Goal: Use online tool/utility: Utilize a website feature to perform a specific function

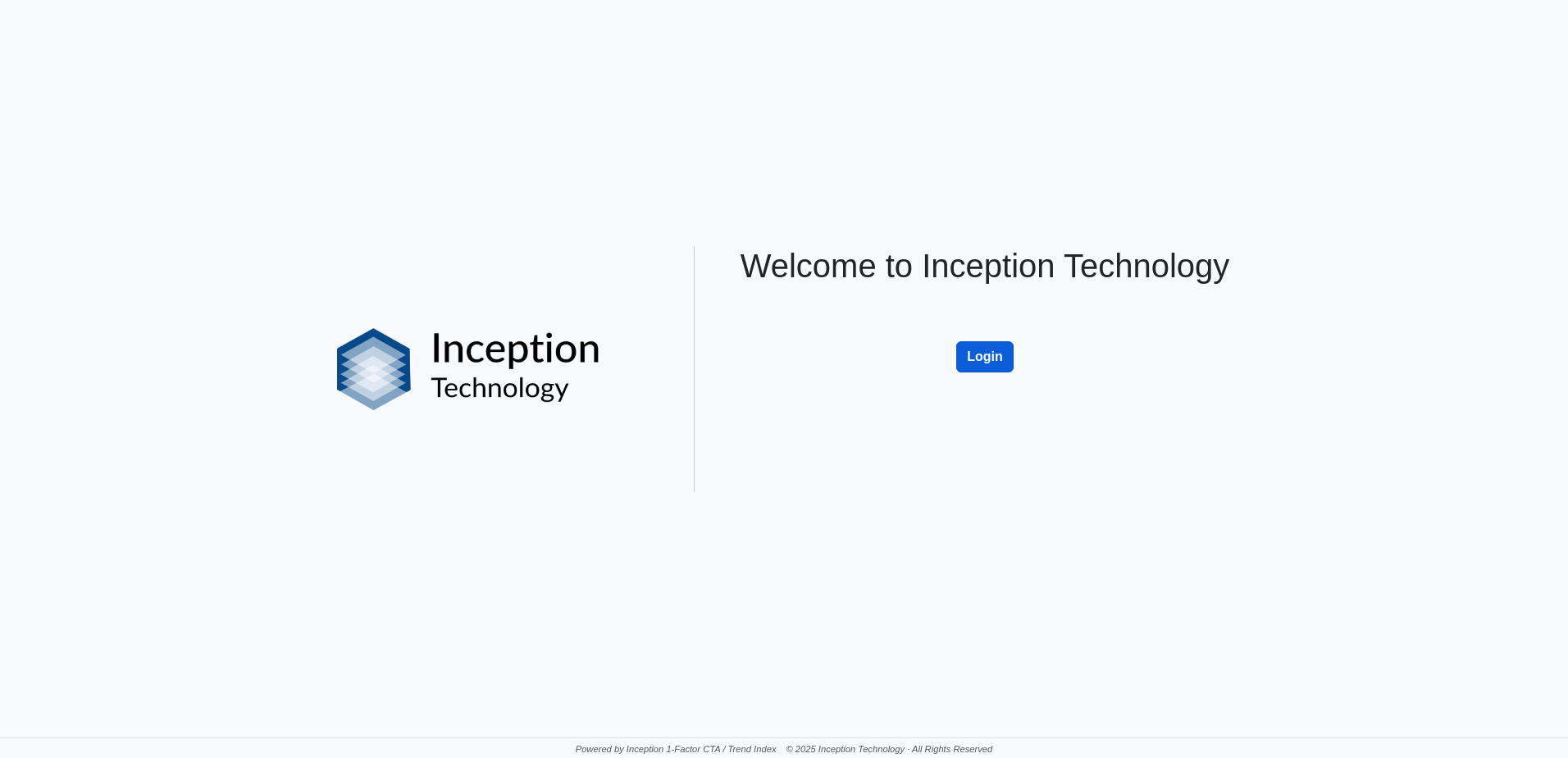
click at [978, 355] on button "Login" at bounding box center [985, 356] width 58 height 31
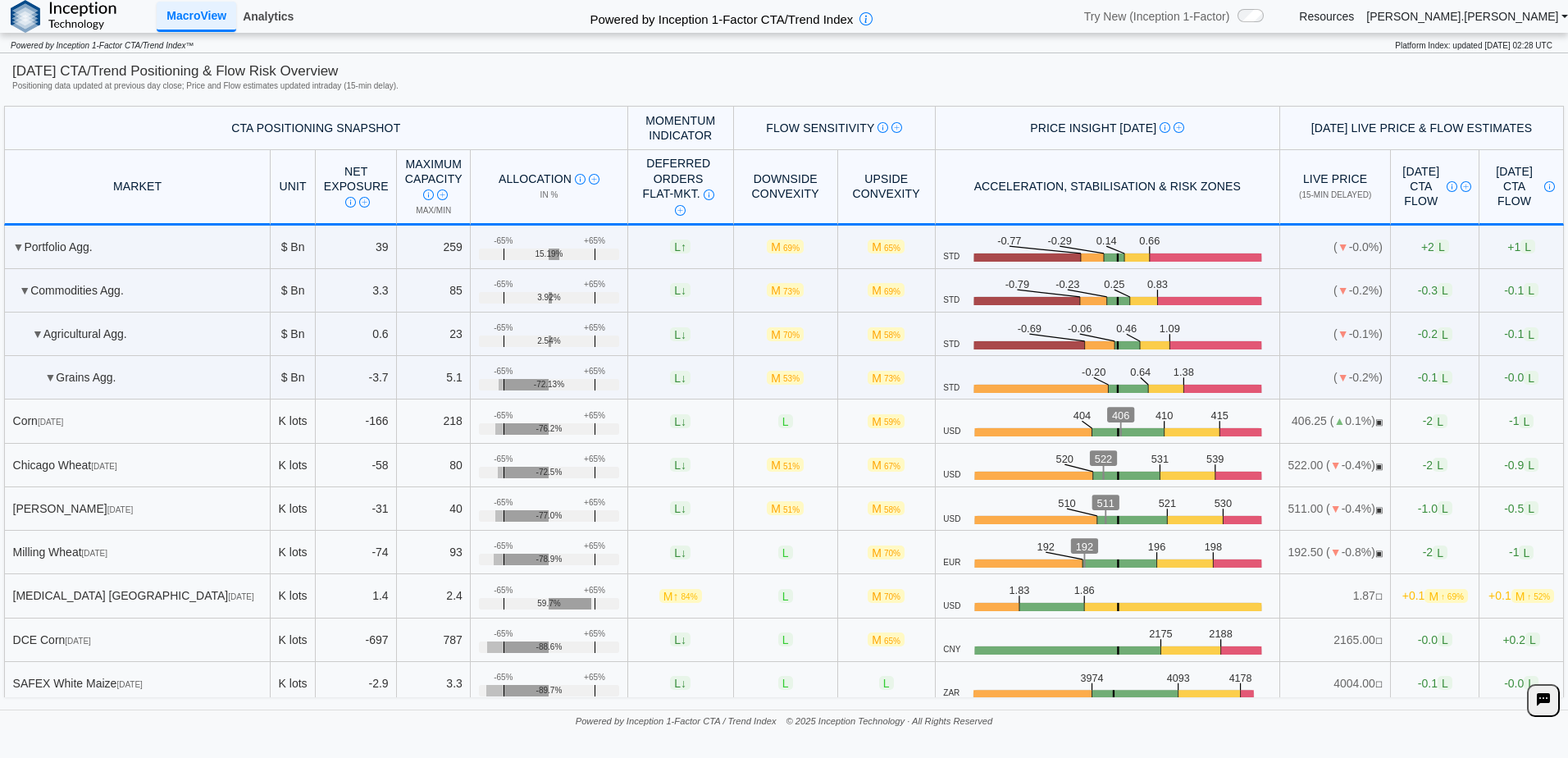
click at [275, 22] on link "Analytics" at bounding box center [268, 16] width 64 height 28
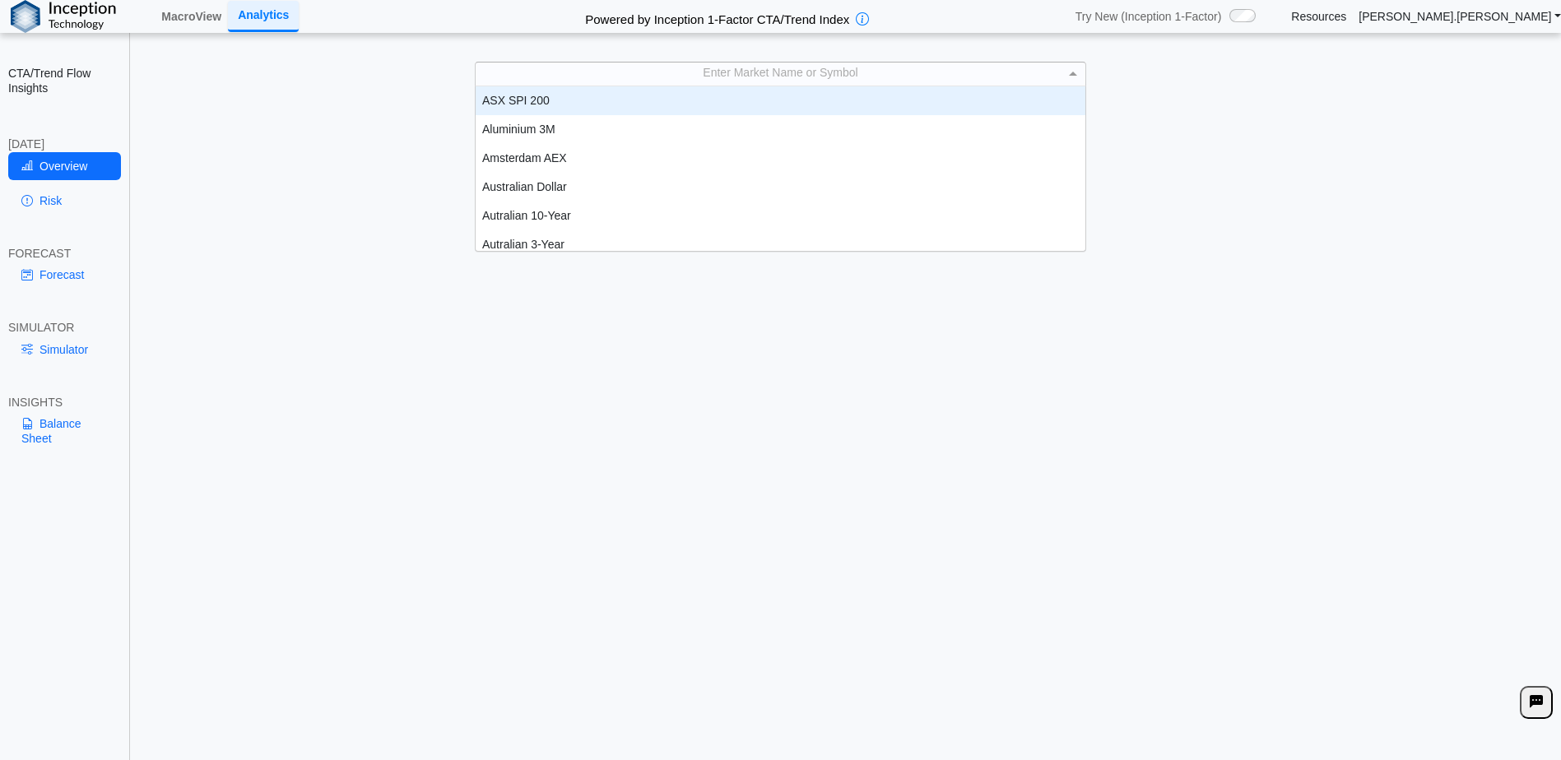
click at [1073, 72] on span at bounding box center [1073, 74] width 8 height 4
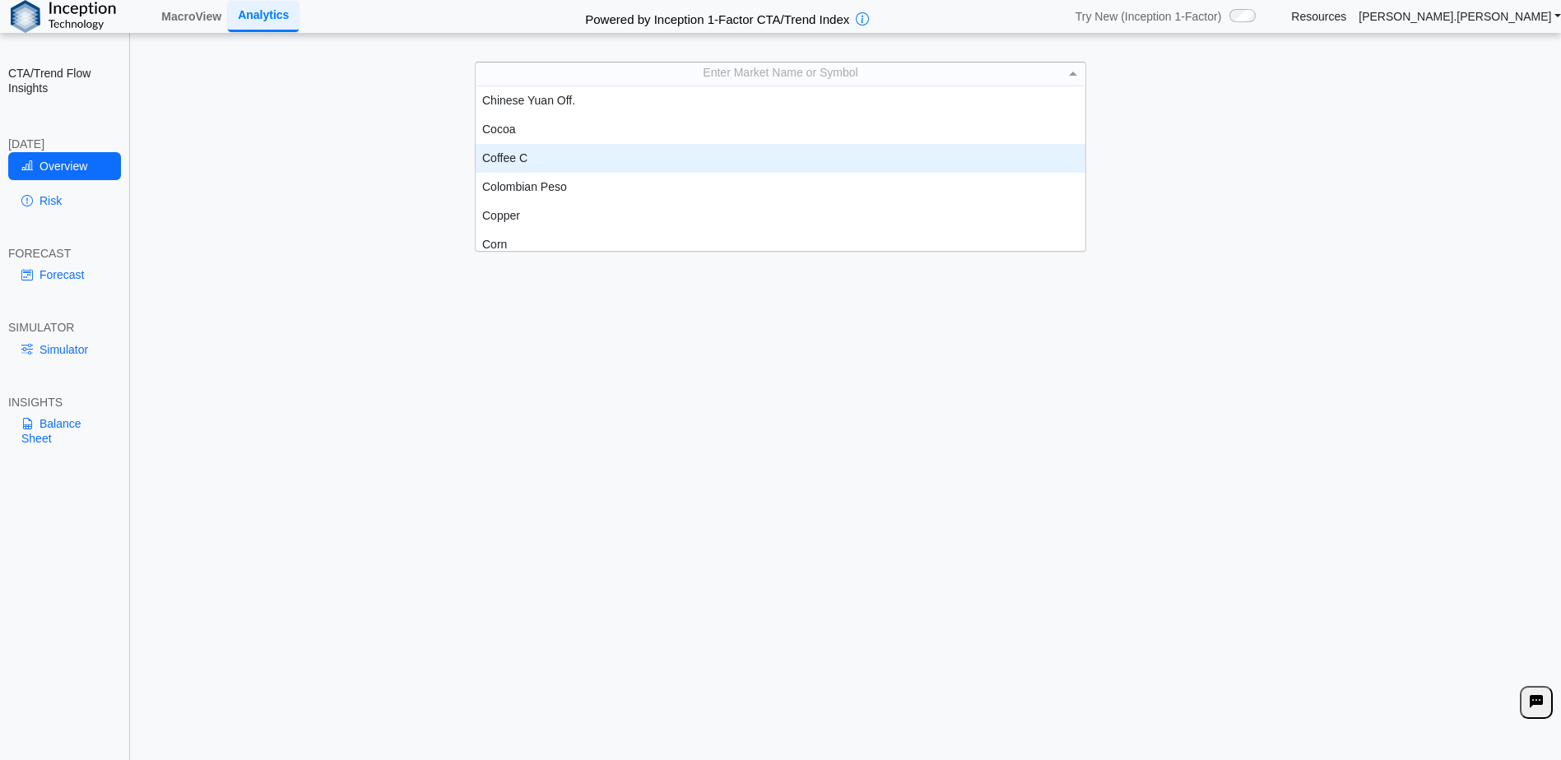
scroll to position [658, 0]
click at [569, 157] on div "Corn" at bounding box center [781, 162] width 610 height 29
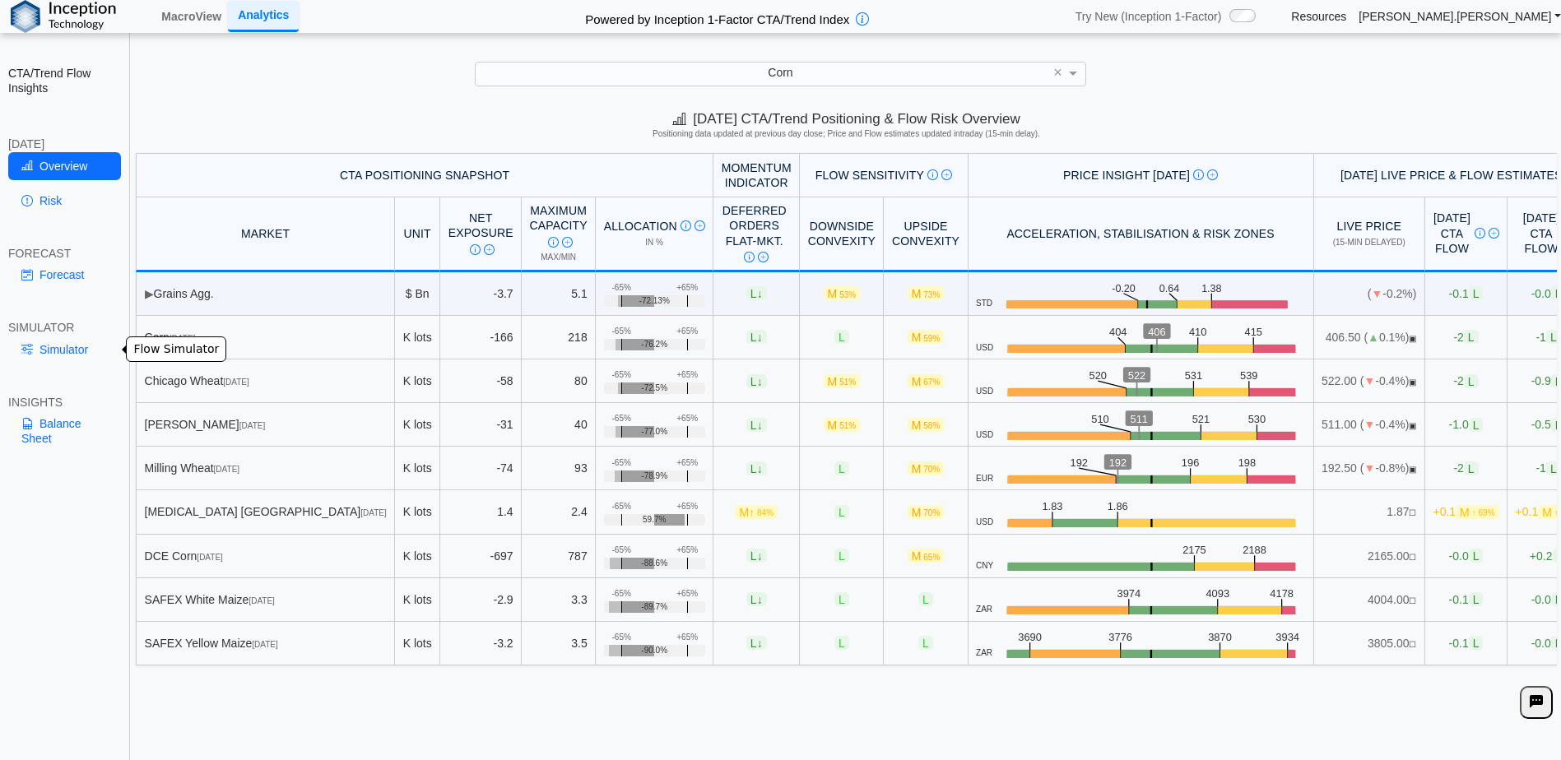
click at [53, 351] on link "Simulator" at bounding box center [64, 350] width 113 height 28
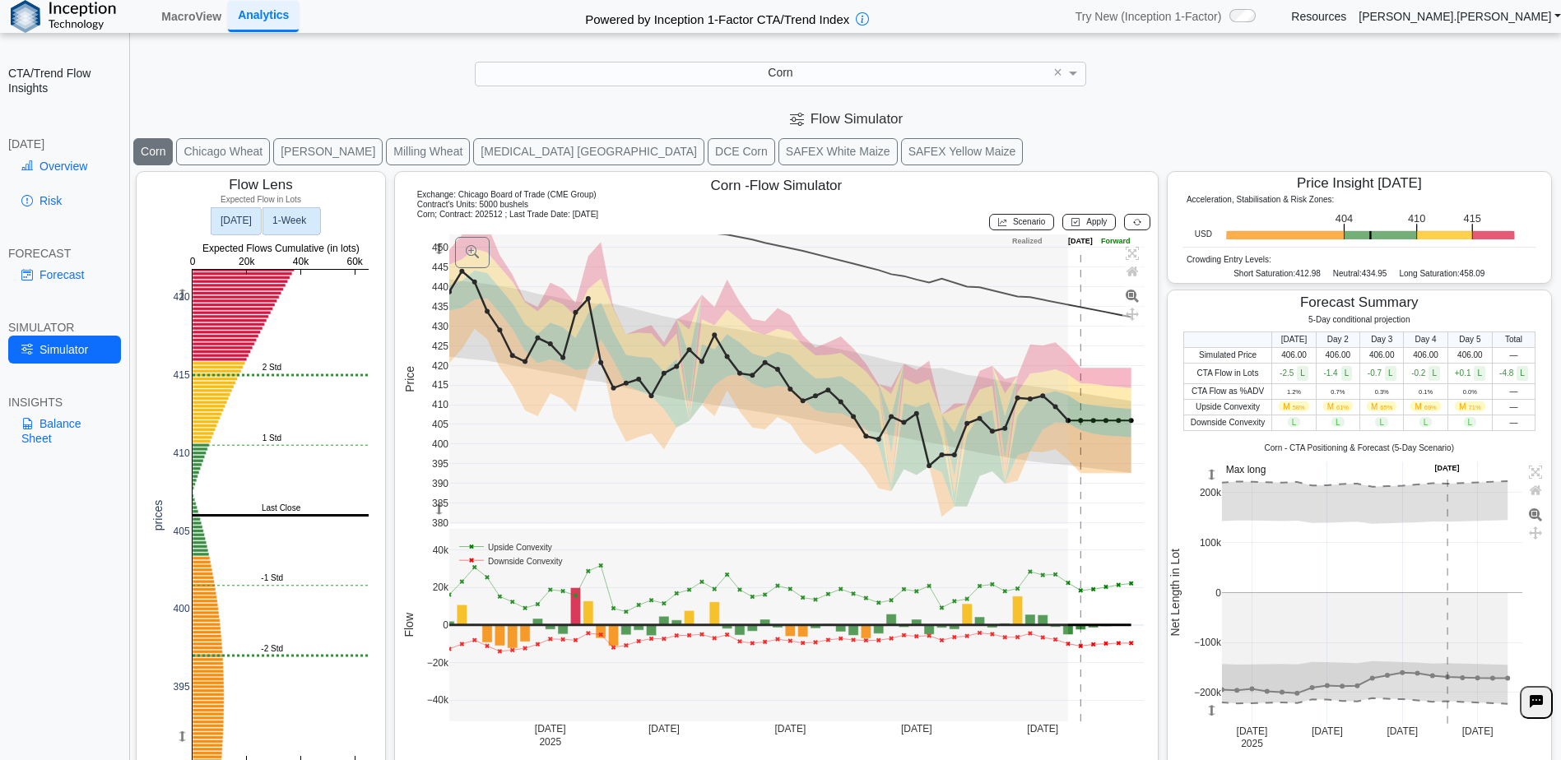
click at [301, 228] on rect at bounding box center [291, 220] width 58 height 27
